Goal: Task Accomplishment & Management: Complete application form

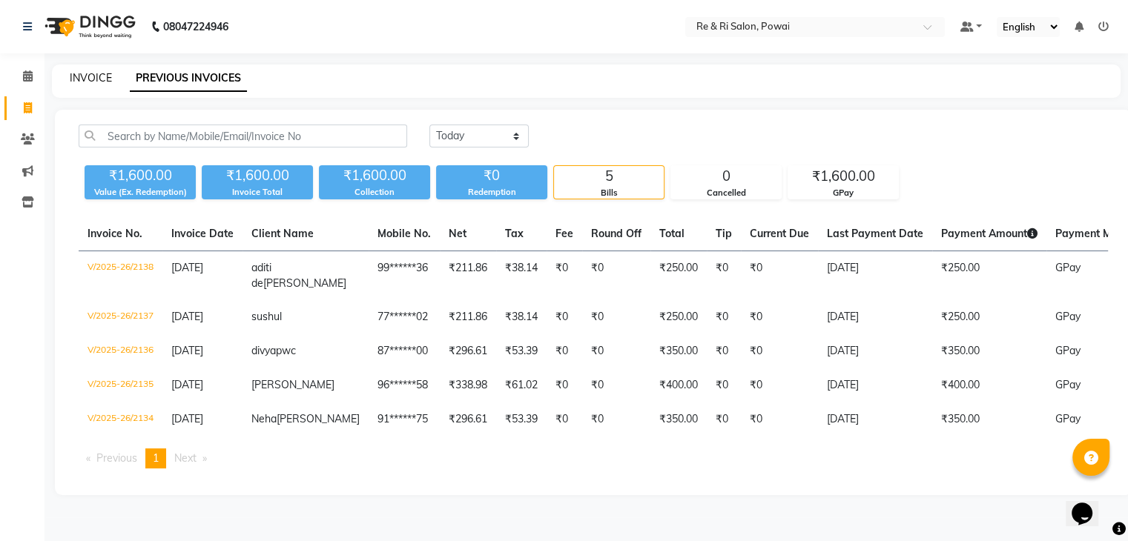
click at [80, 79] on link "INVOICE" at bounding box center [91, 77] width 42 height 13
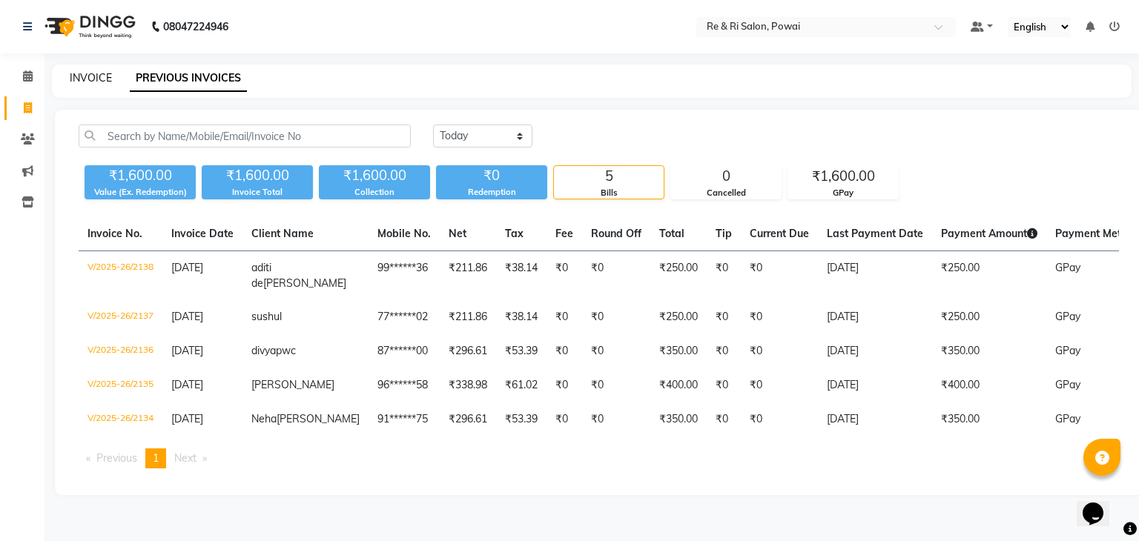
select select "5364"
select select "service"
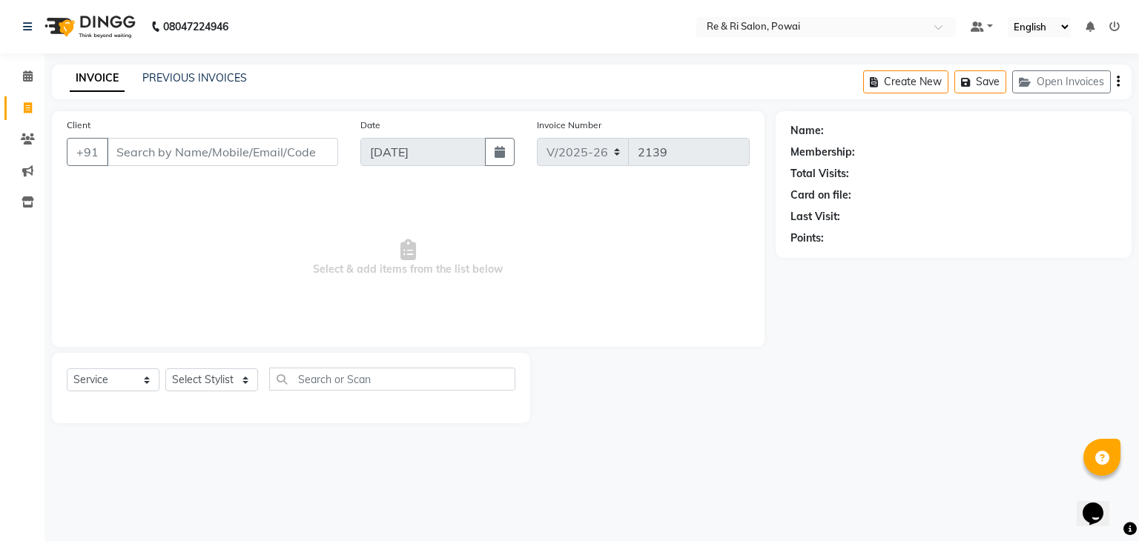
click at [143, 148] on input "Client" at bounding box center [222, 152] width 231 height 28
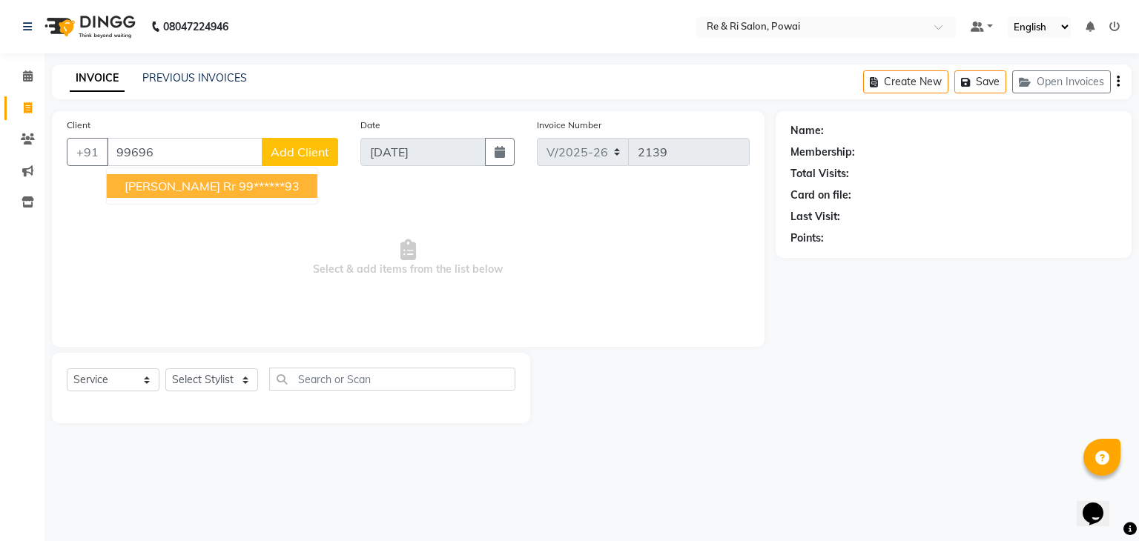
click at [157, 191] on span "[PERSON_NAME] rr" at bounding box center [180, 186] width 111 height 15
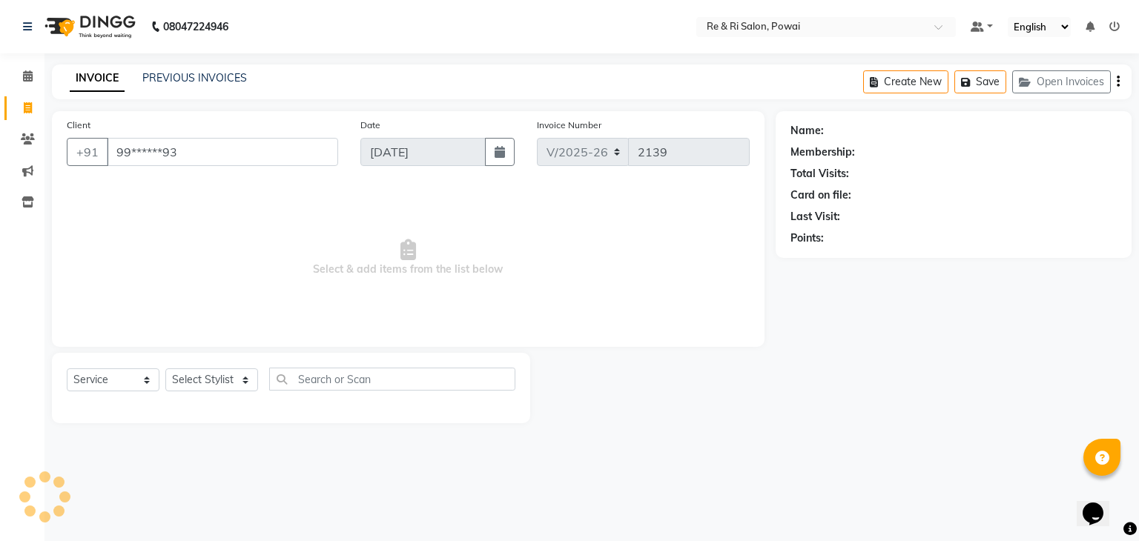
type input "99******93"
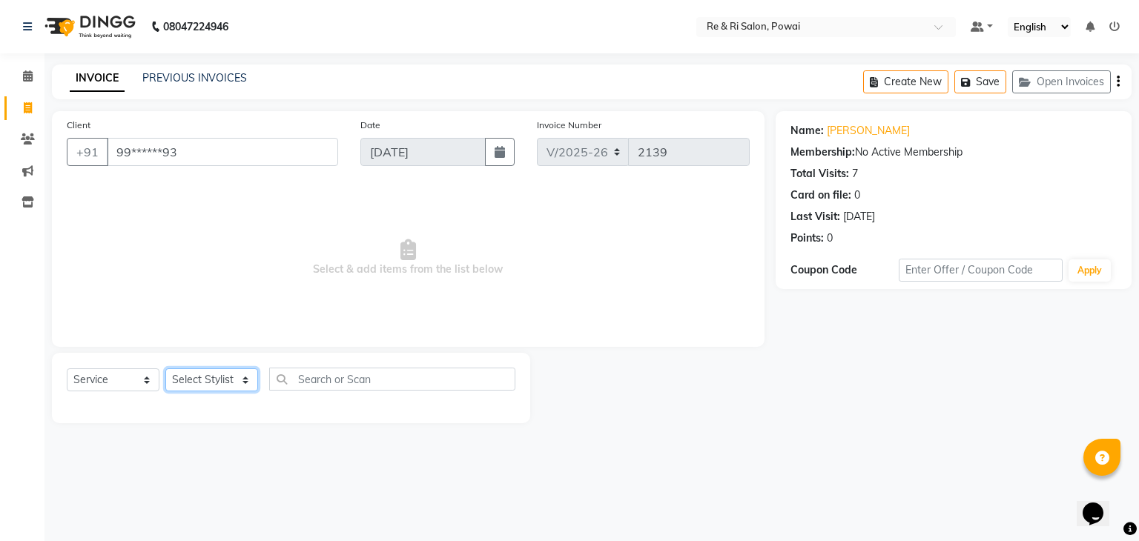
click at [238, 380] on select "Select Stylist [PERSON_NAME] [PERSON_NAME] Ayesha Danish Poonam [PERSON_NAME]" at bounding box center [211, 379] width 93 height 23
select select "63988"
click at [165, 369] on select "Select Stylist [PERSON_NAME] [PERSON_NAME] Ayesha Danish Poonam [PERSON_NAME]" at bounding box center [211, 379] width 93 height 23
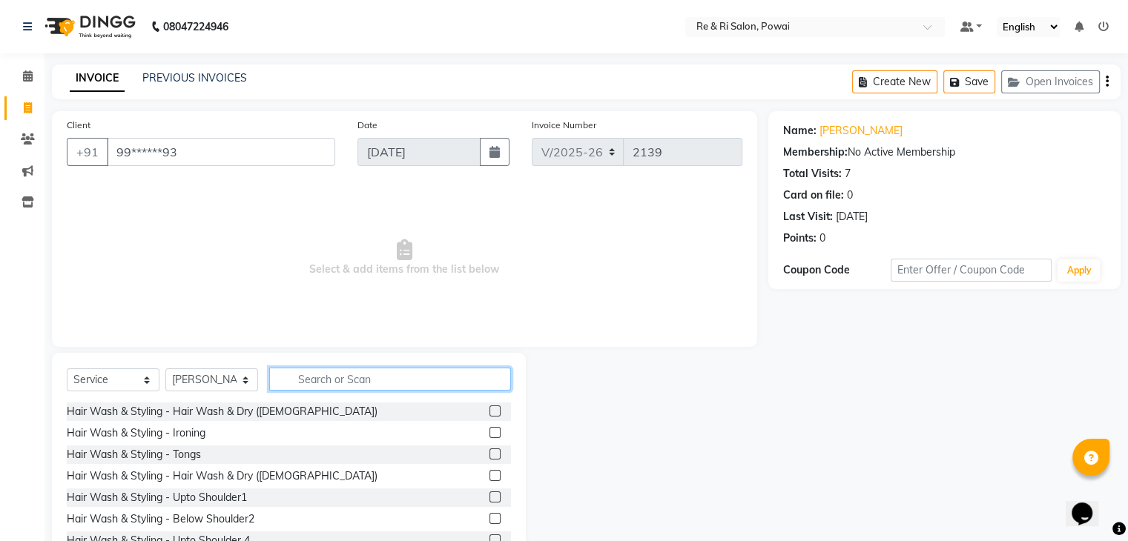
click at [303, 383] on input "text" at bounding box center [390, 379] width 242 height 23
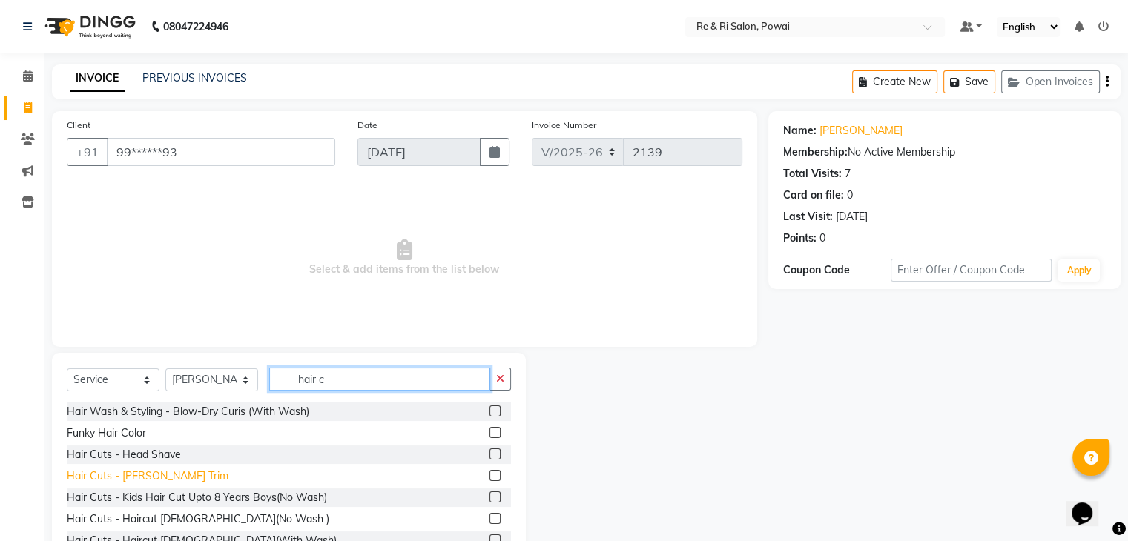
type input "hair c"
click at [157, 478] on div "Hair Cuts - [PERSON_NAME] Trim" at bounding box center [148, 477] width 162 height 16
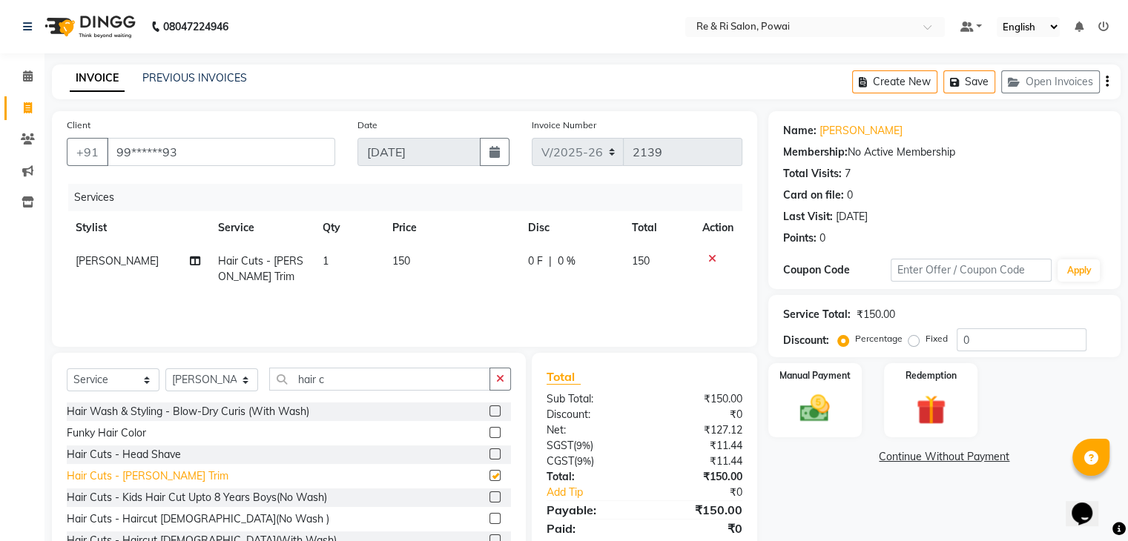
checkbox input "false"
click at [175, 517] on div "Hair Cuts - Haircut [DEMOGRAPHIC_DATA](No Wash )" at bounding box center [198, 520] width 262 height 16
checkbox input "false"
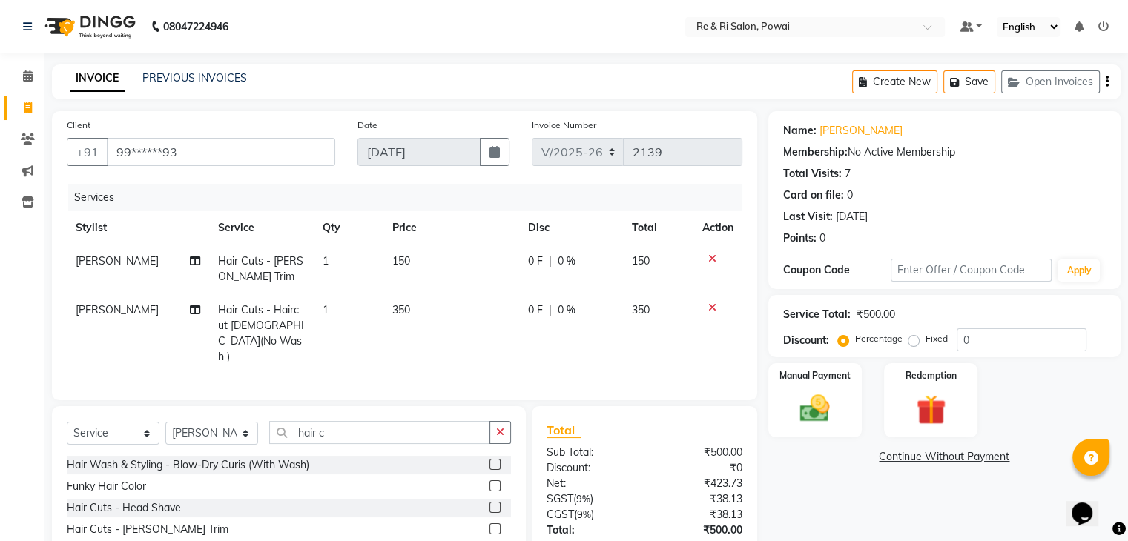
scroll to position [87, 0]
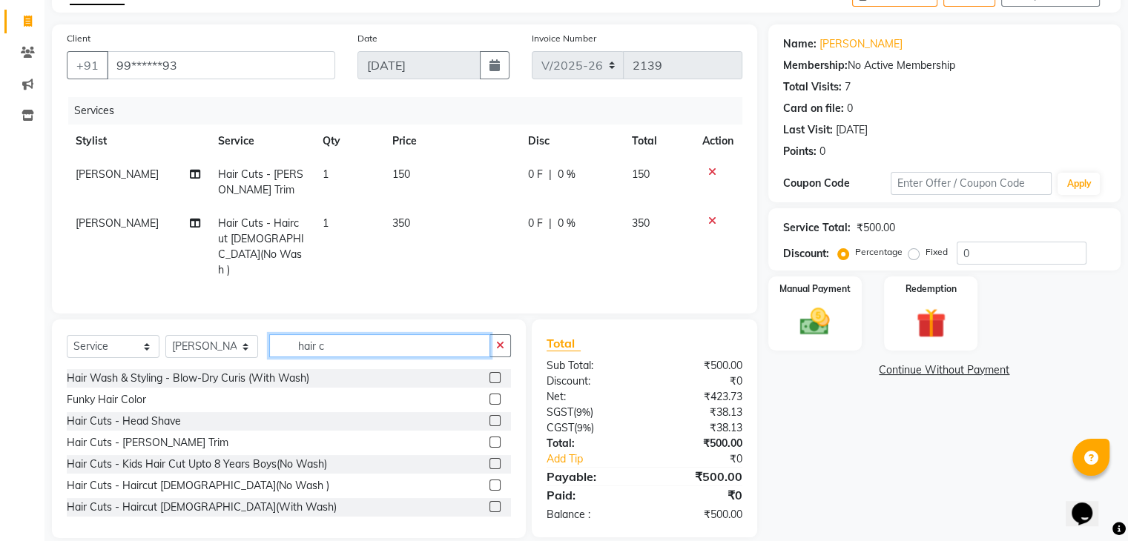
click at [360, 334] on input "hair c" at bounding box center [379, 345] width 221 height 23
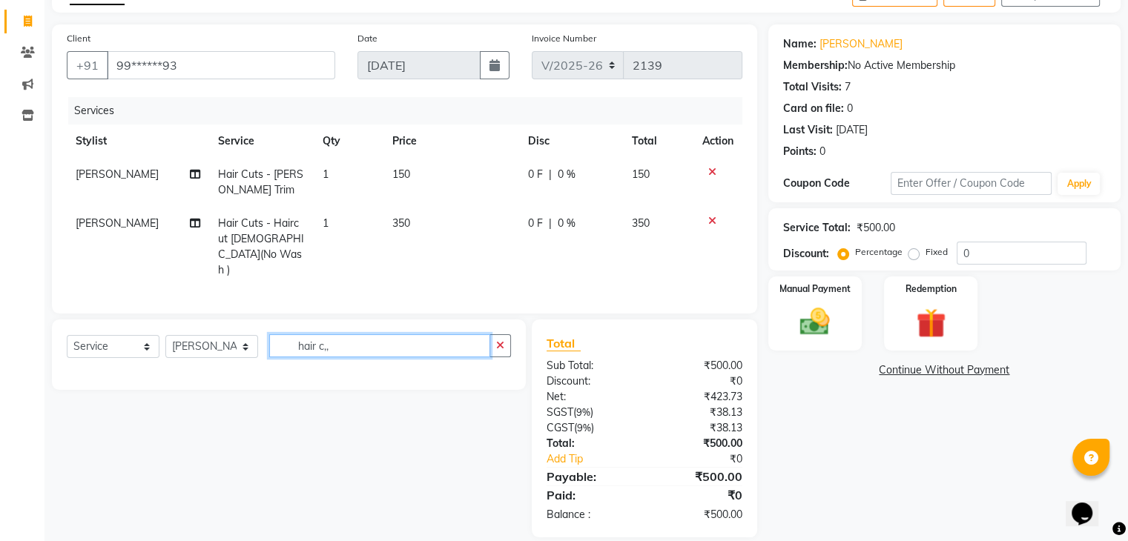
scroll to position [86, 0]
type input "h"
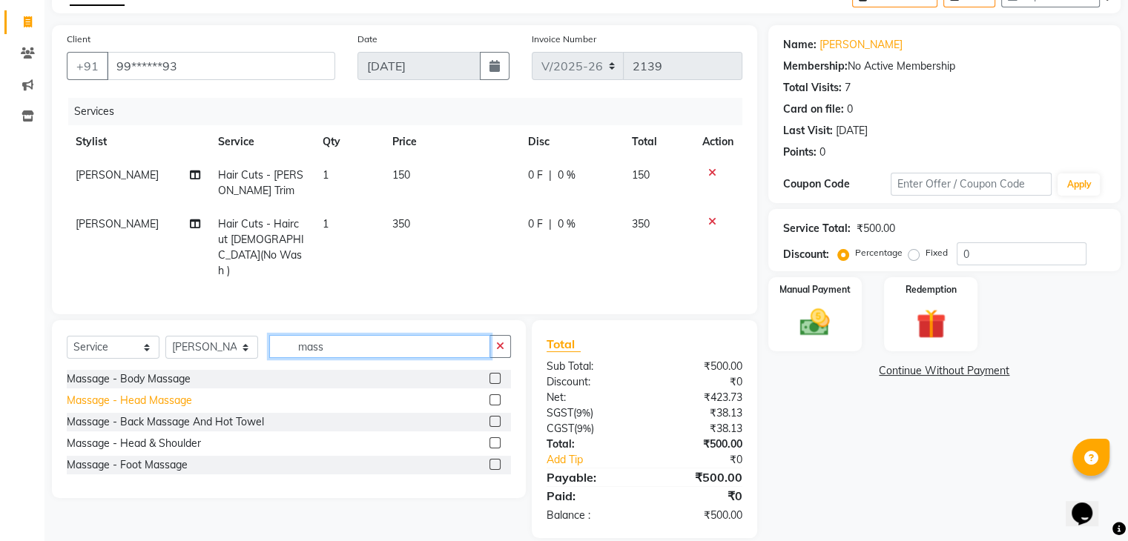
type input "mass"
click at [174, 393] on div "Massage - Head Massage" at bounding box center [129, 401] width 125 height 16
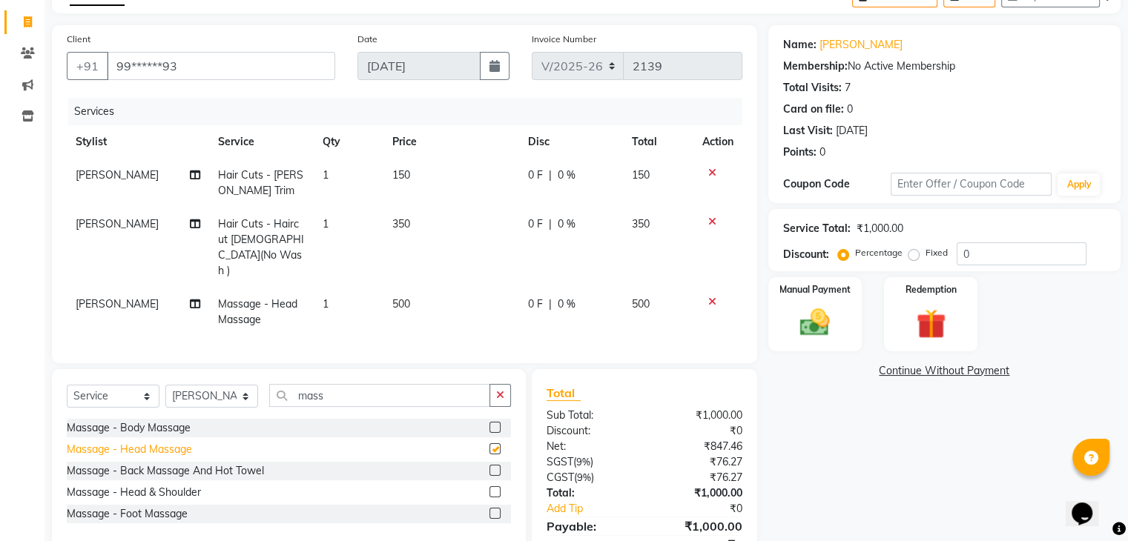
checkbox input "false"
click at [540, 297] on span "0 F" at bounding box center [535, 305] width 15 height 16
select select "63988"
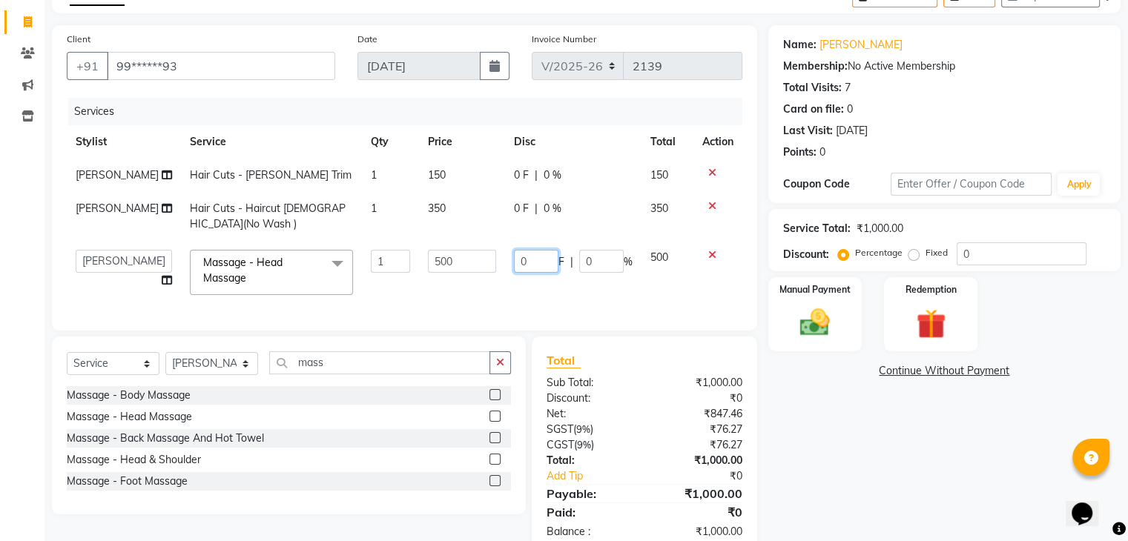
click at [540, 271] on input "0" at bounding box center [536, 261] width 44 height 23
type input "100"
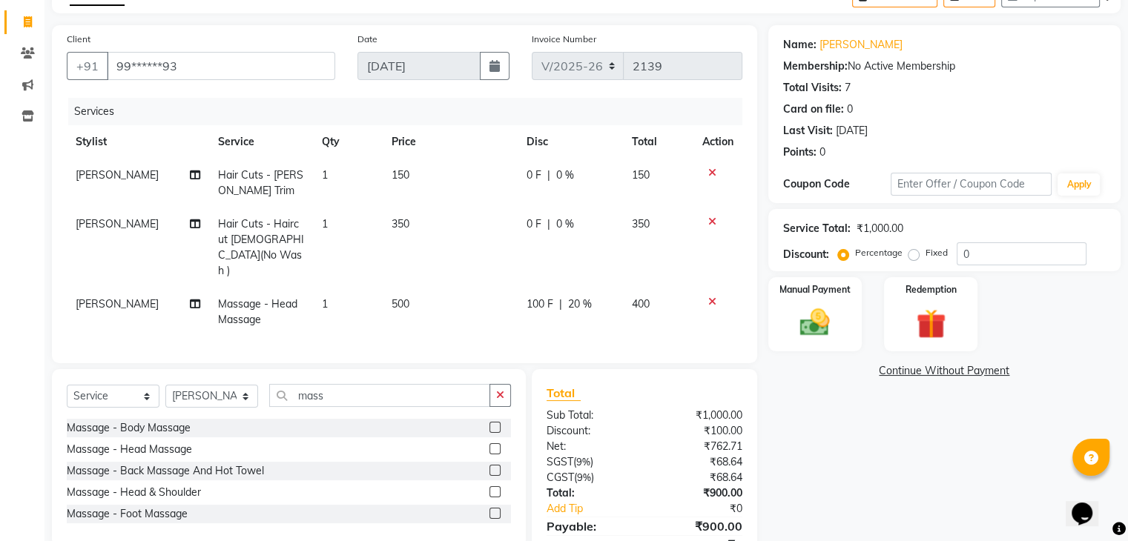
click at [500, 288] on tr "[PERSON_NAME] - Head Massage 1 500 100 F | 20 % 400" at bounding box center [404, 312] width 675 height 49
click at [530, 224] on span "0 F" at bounding box center [533, 225] width 15 height 16
select select "63988"
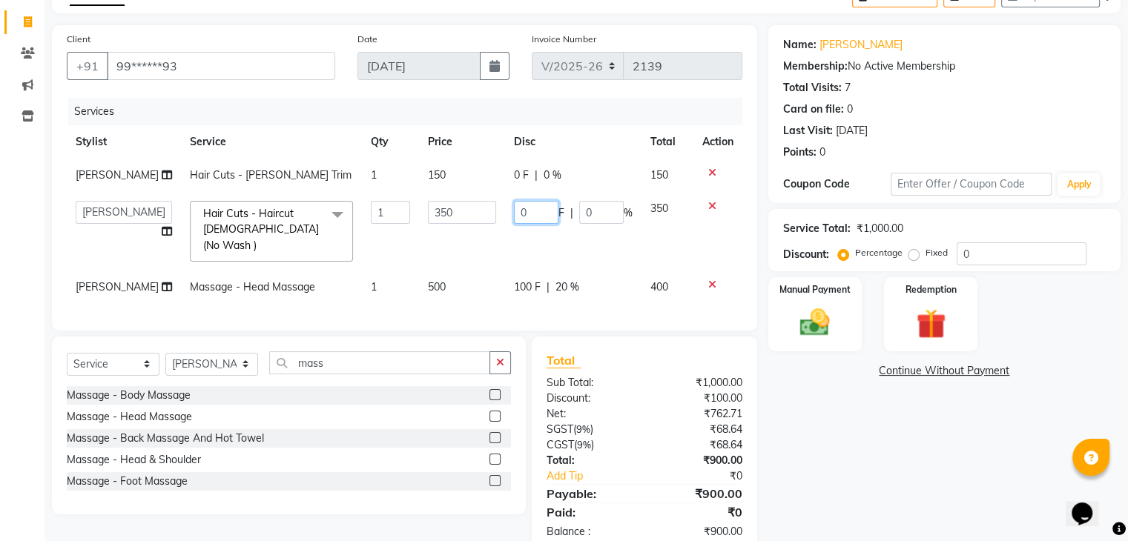
click at [530, 224] on input "0" at bounding box center [536, 212] width 44 height 23
type input "100"
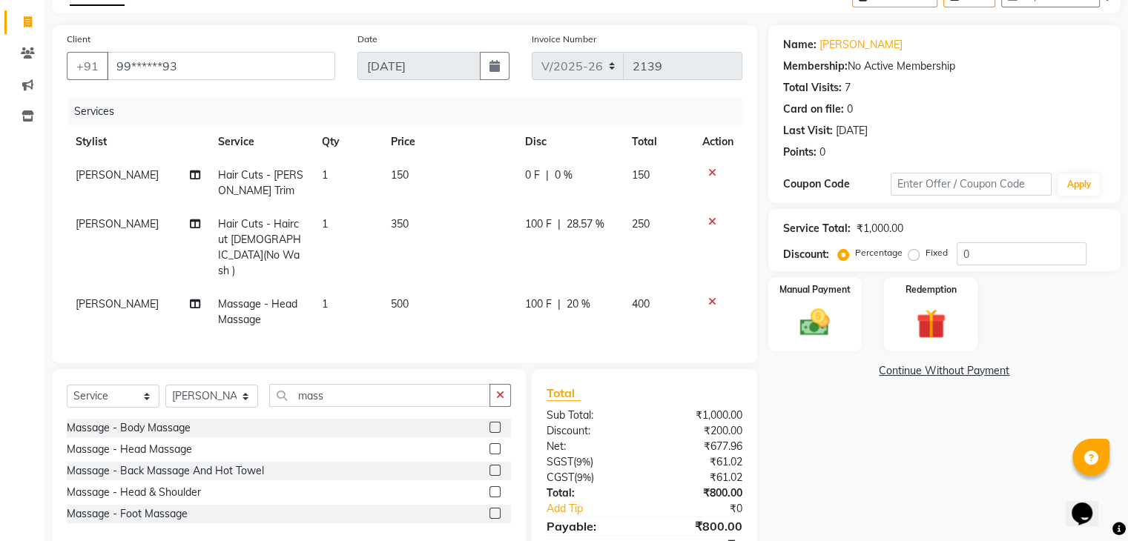
click at [495, 237] on td "350" at bounding box center [449, 248] width 134 height 80
select select "63988"
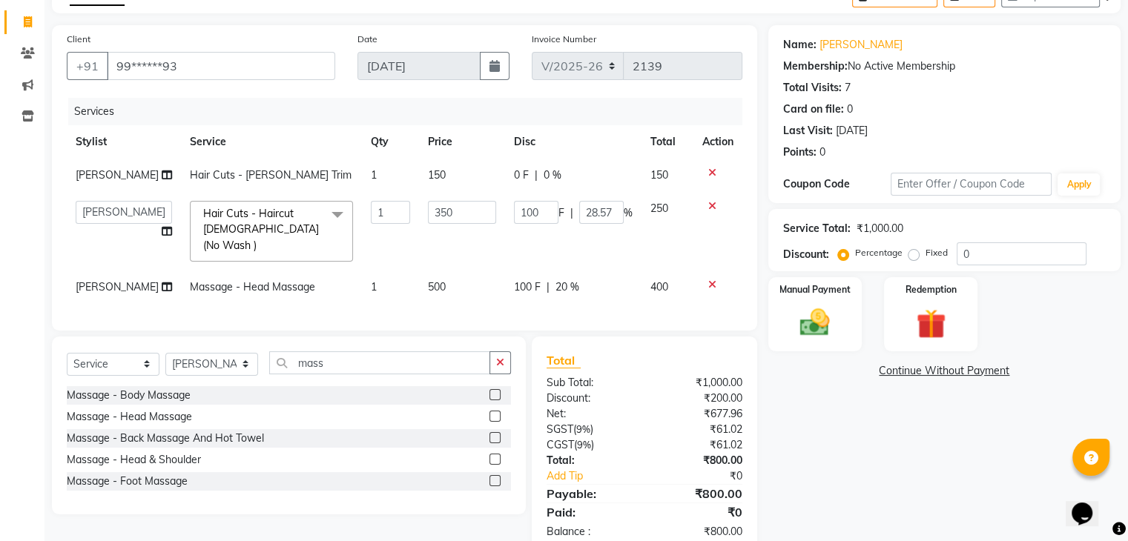
scroll to position [117, 0]
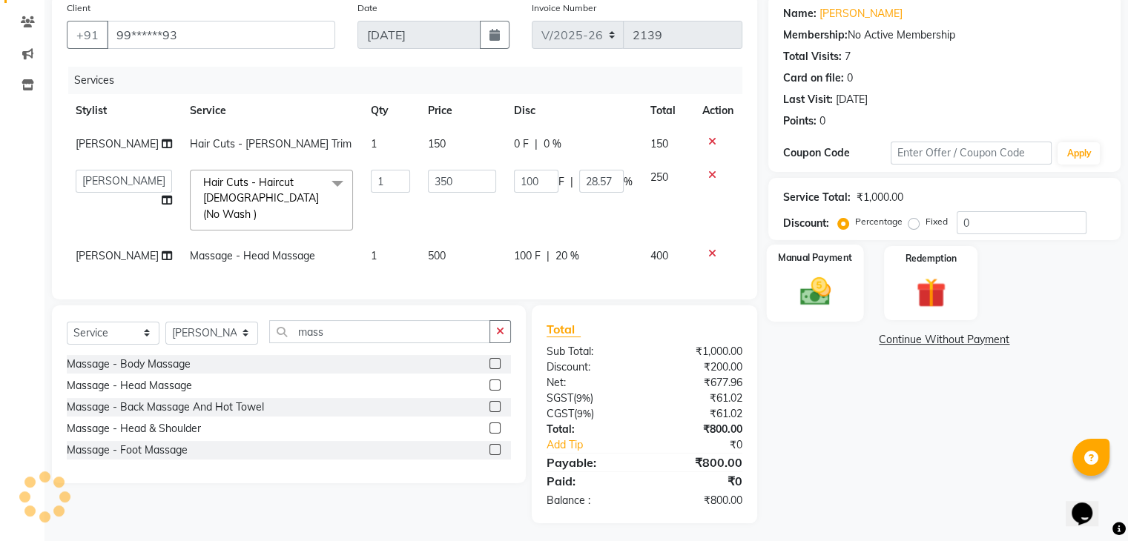
click at [816, 305] on img at bounding box center [815, 292] width 50 height 36
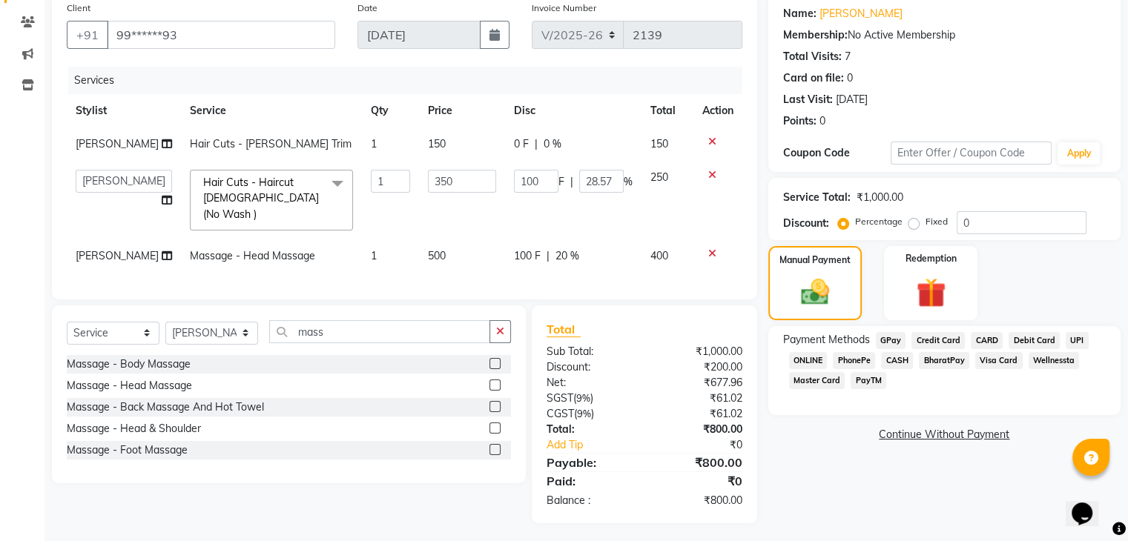
click at [887, 343] on span "GPay" at bounding box center [891, 340] width 30 height 17
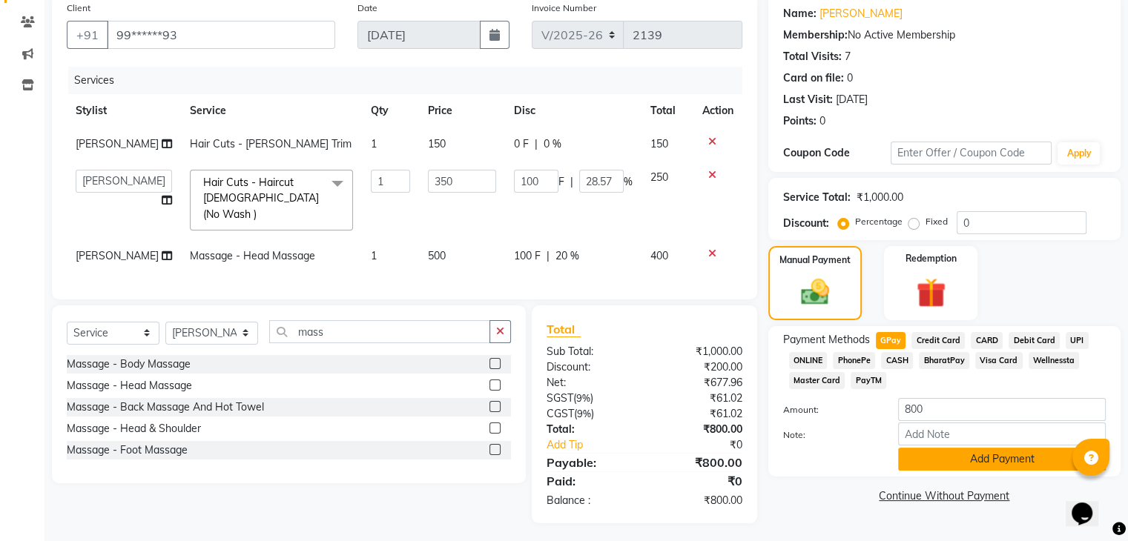
click at [919, 460] on button "Add Payment" at bounding box center [1002, 459] width 208 height 23
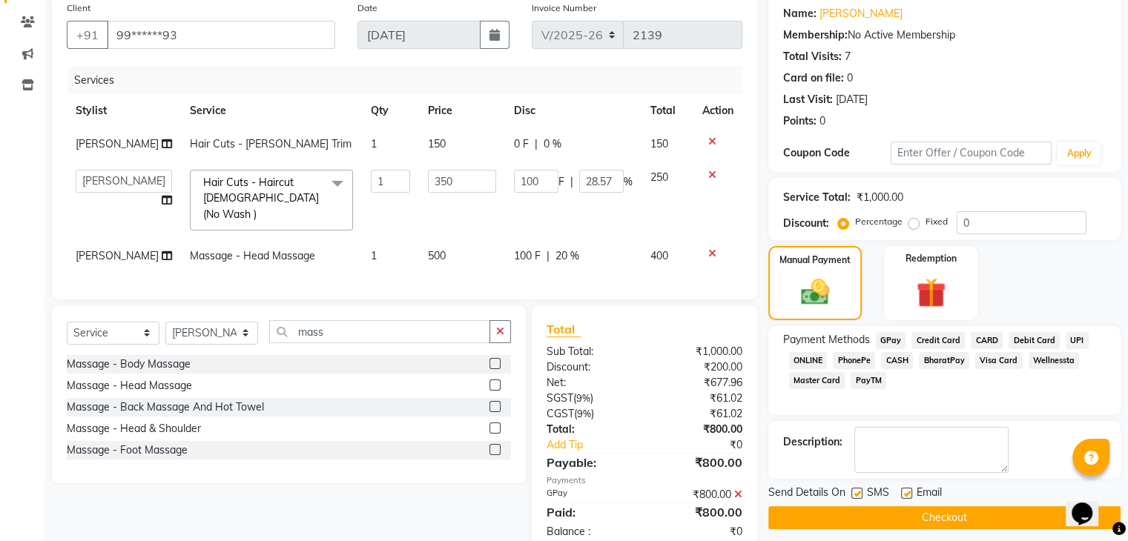
click at [856, 493] on label at bounding box center [856, 493] width 11 height 11
click at [856, 493] on input "checkbox" at bounding box center [856, 494] width 10 height 10
checkbox input "false"
click at [903, 492] on label at bounding box center [906, 493] width 11 height 11
click at [903, 492] on input "checkbox" at bounding box center [906, 494] width 10 height 10
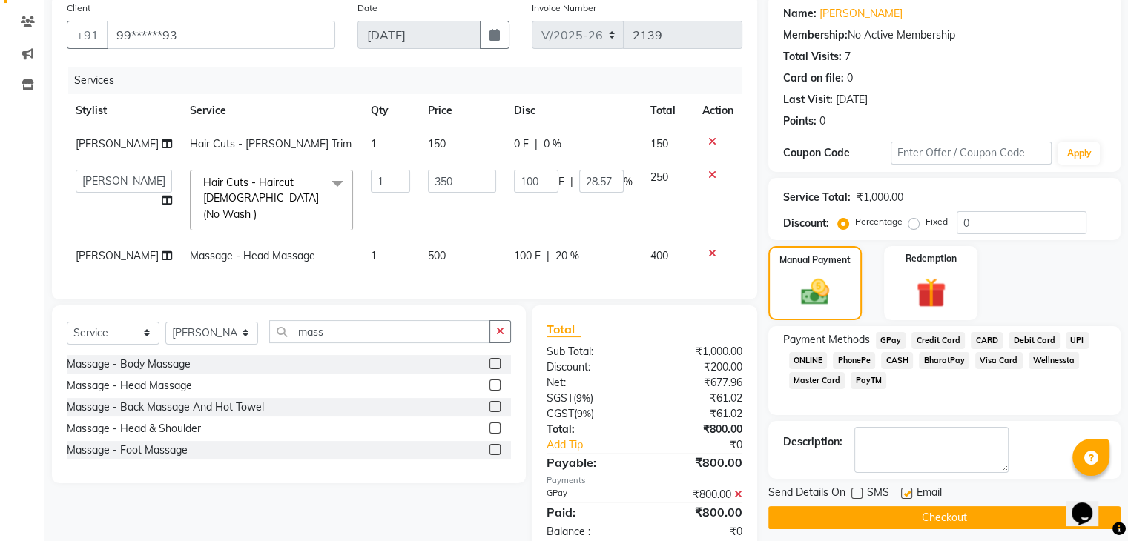
checkbox input "false"
click at [865, 523] on button "Checkout" at bounding box center [944, 517] width 352 height 23
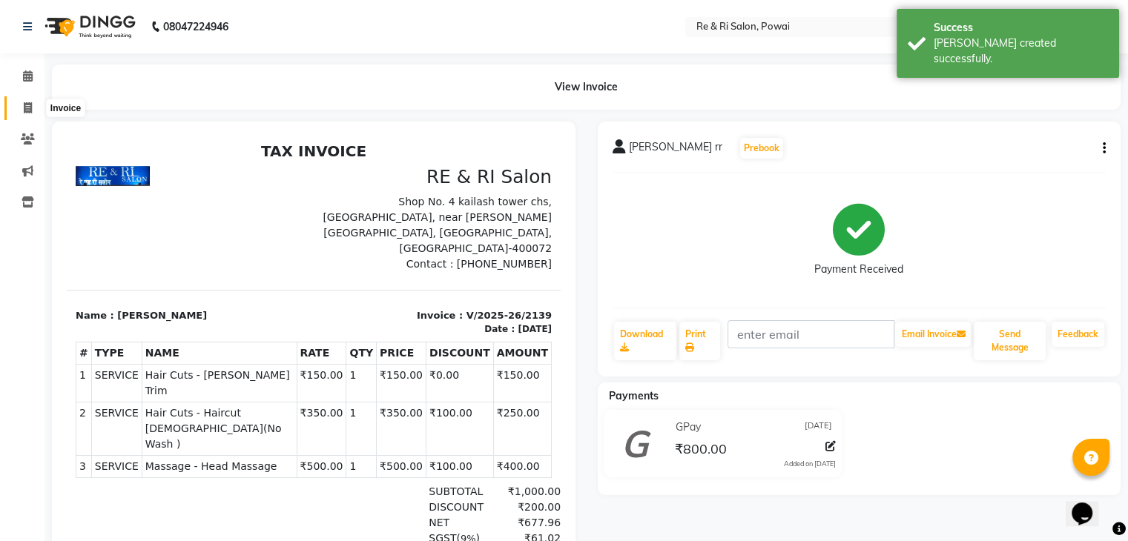
click at [30, 101] on span at bounding box center [28, 108] width 26 height 17
select select "service"
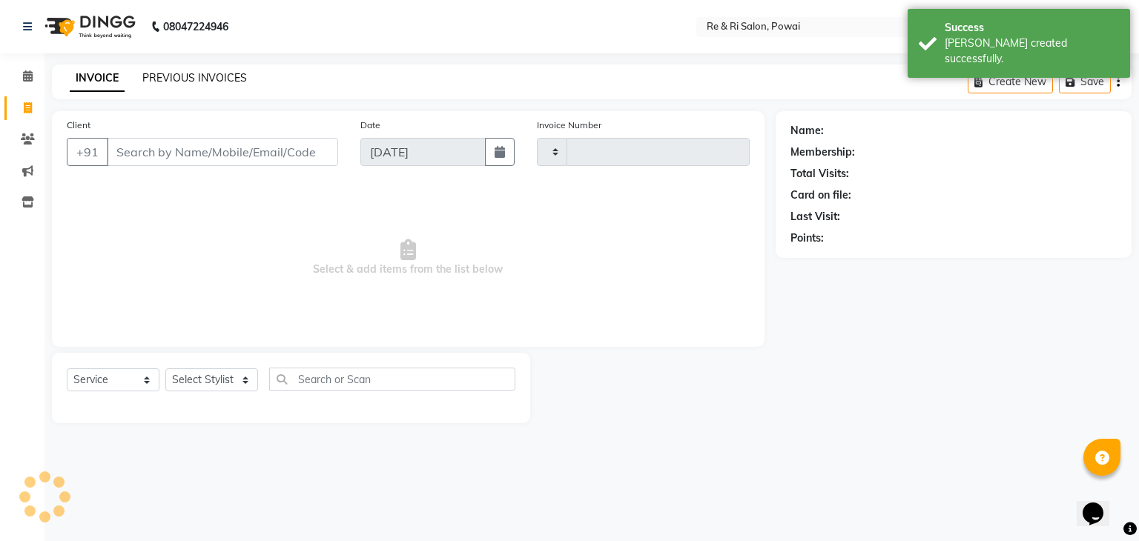
type input "2140"
select select "5364"
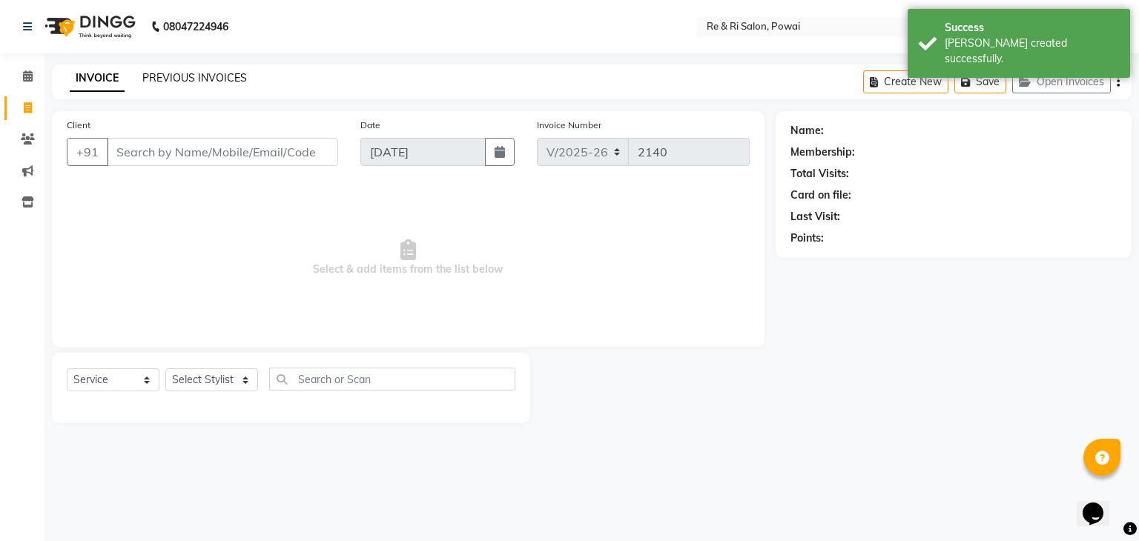
click at [173, 75] on link "PREVIOUS INVOICES" at bounding box center [194, 77] width 105 height 13
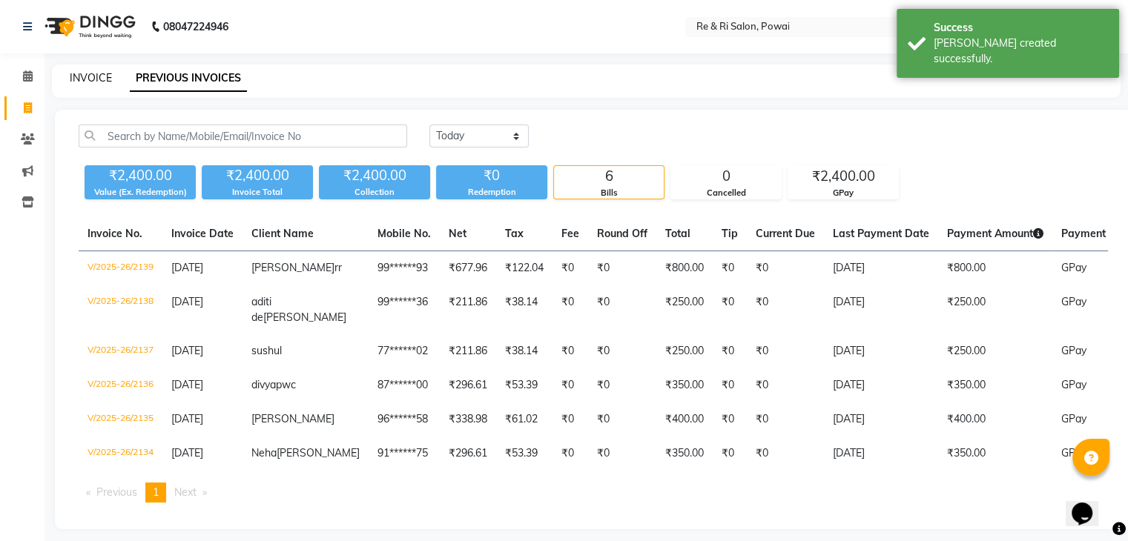
click at [99, 77] on link "INVOICE" at bounding box center [91, 77] width 42 height 13
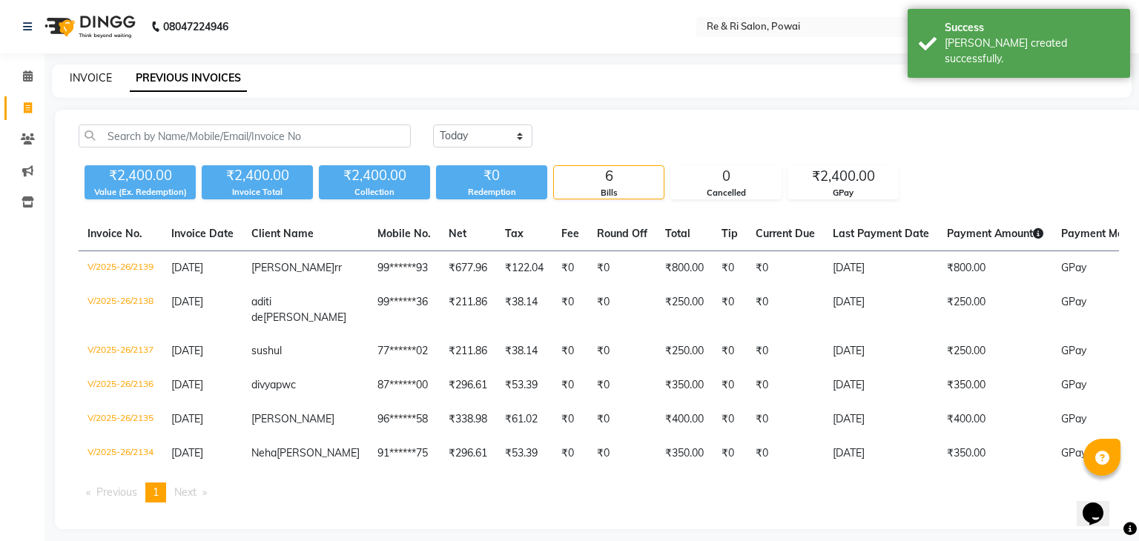
select select "service"
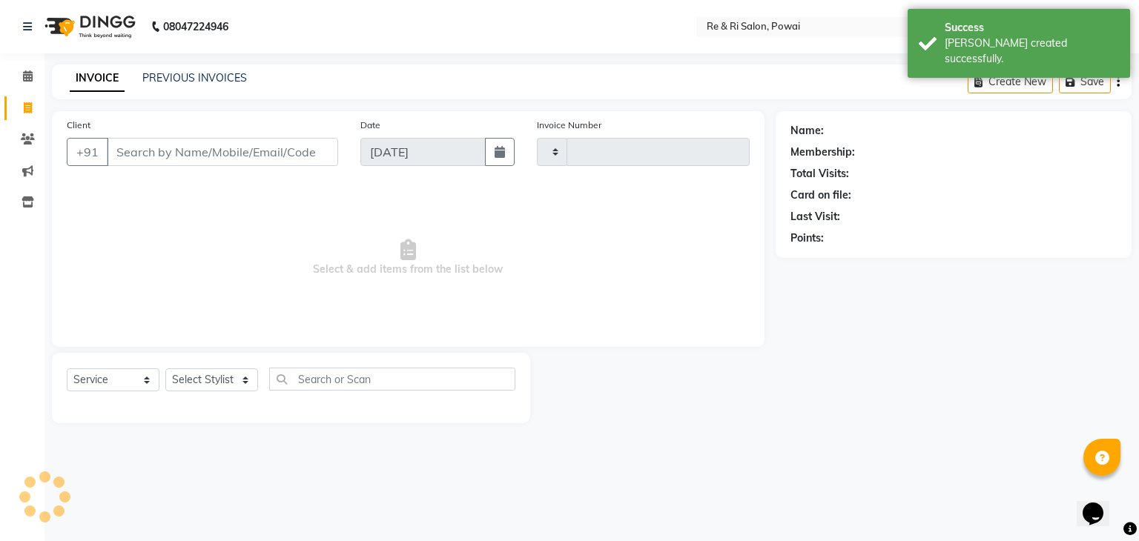
type input "2140"
select select "5364"
click at [193, 79] on link "PREVIOUS INVOICES" at bounding box center [194, 77] width 105 height 13
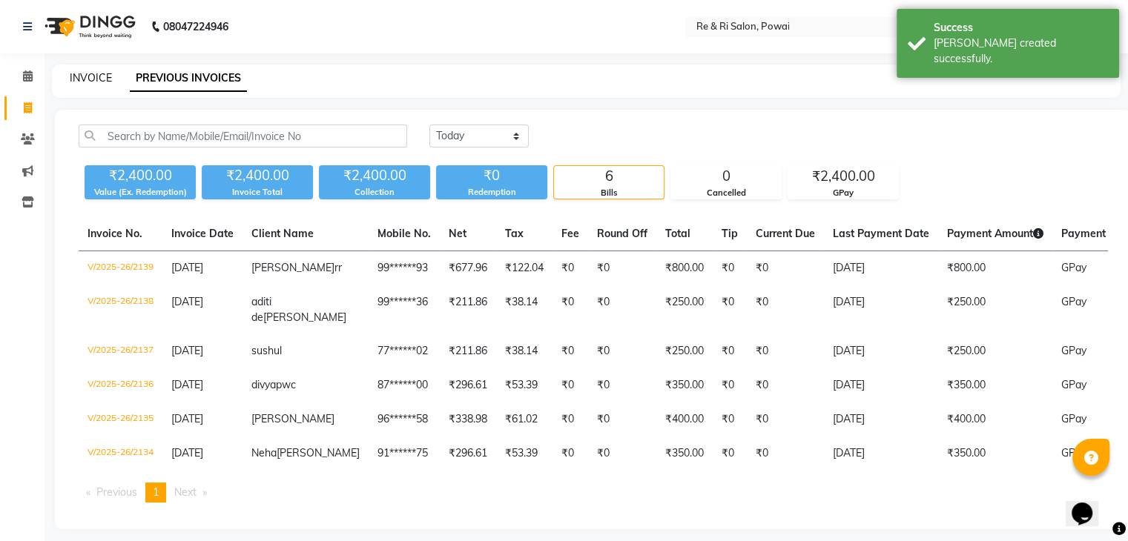
click at [93, 75] on link "INVOICE" at bounding box center [91, 77] width 42 height 13
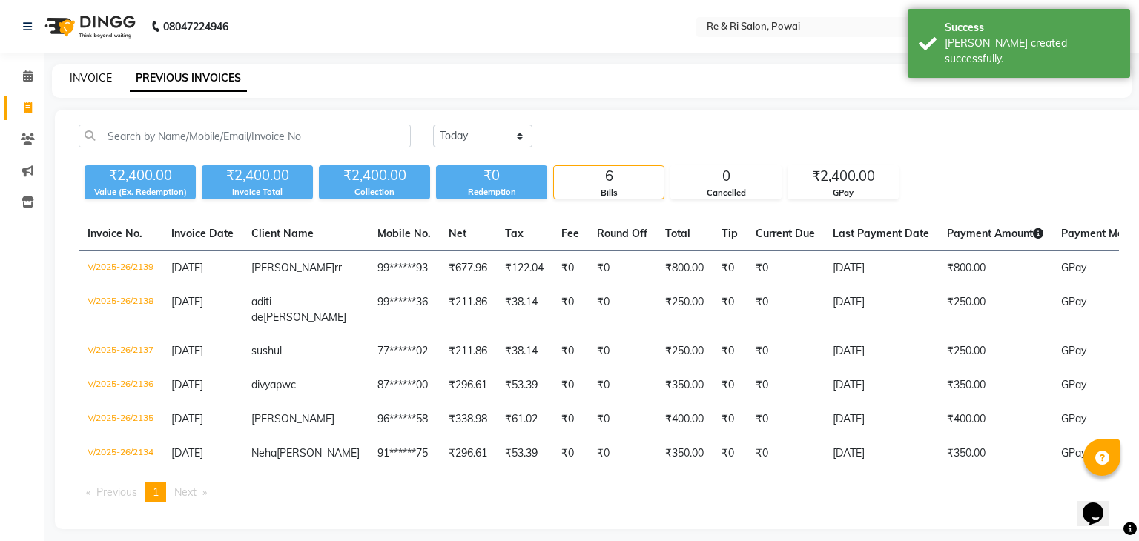
select select "5364"
select select "service"
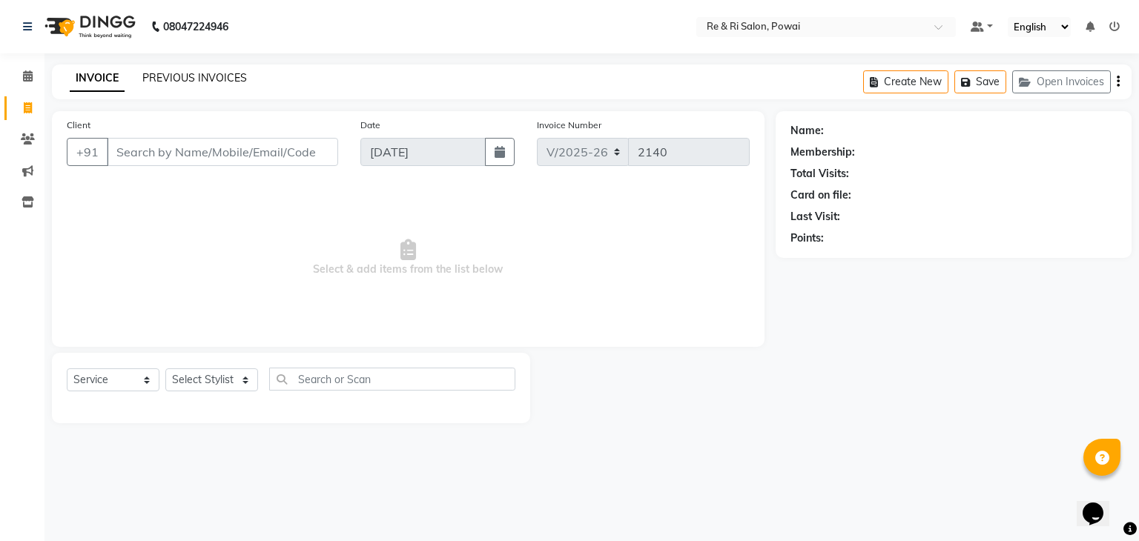
click at [160, 77] on link "PREVIOUS INVOICES" at bounding box center [194, 77] width 105 height 13
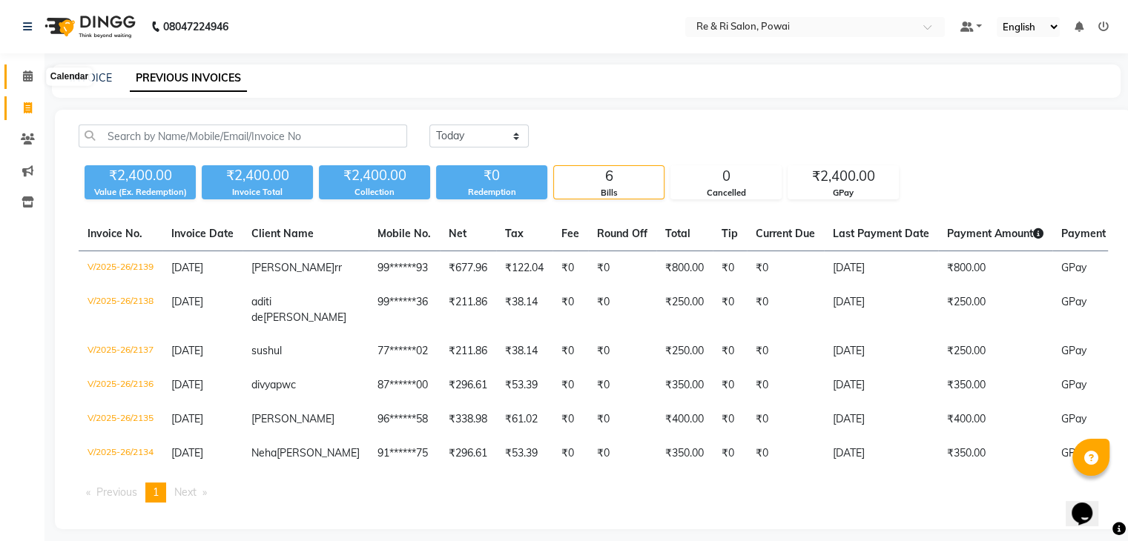
click at [27, 75] on icon at bounding box center [28, 75] width 10 height 11
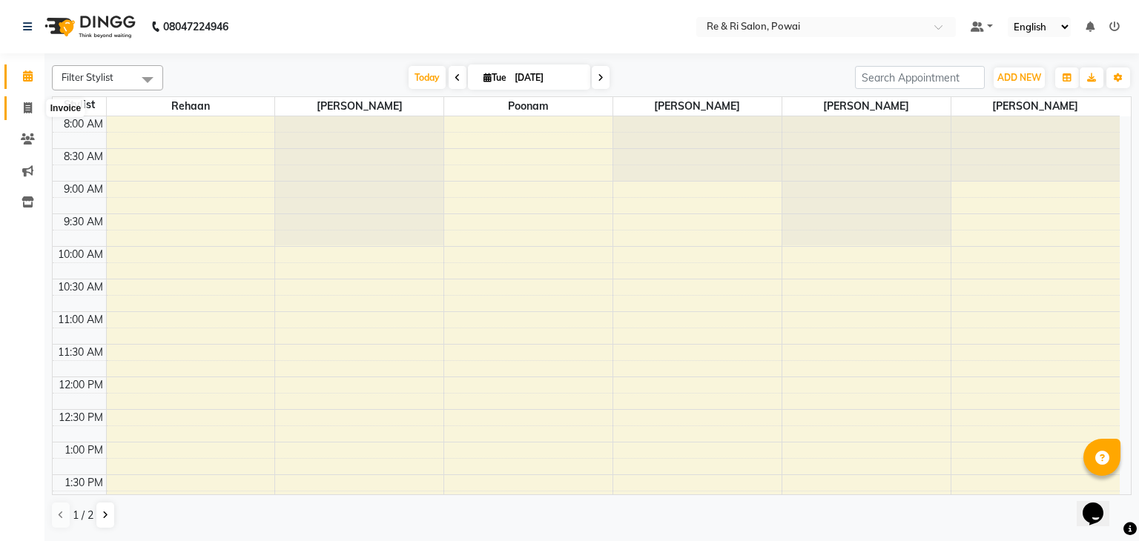
click at [26, 102] on icon at bounding box center [28, 107] width 8 height 11
select select "5364"
select select "service"
